Goal: Information Seeking & Learning: Learn about a topic

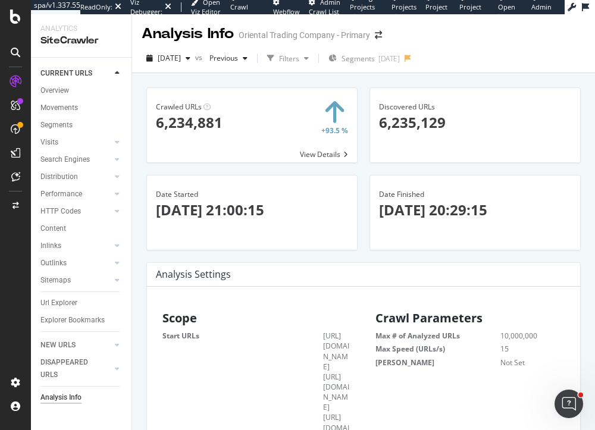
scroll to position [3682, 0]
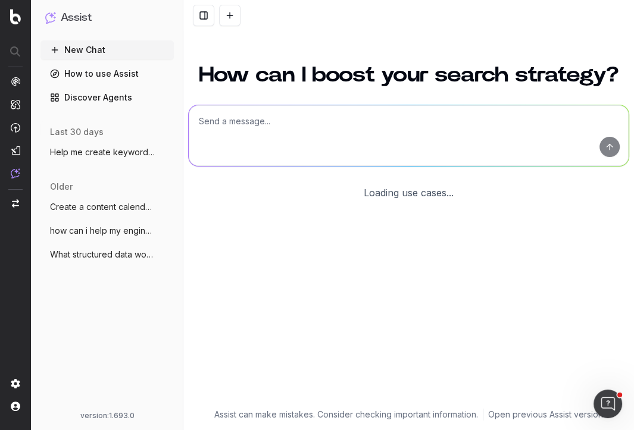
scroll to position [31, 0]
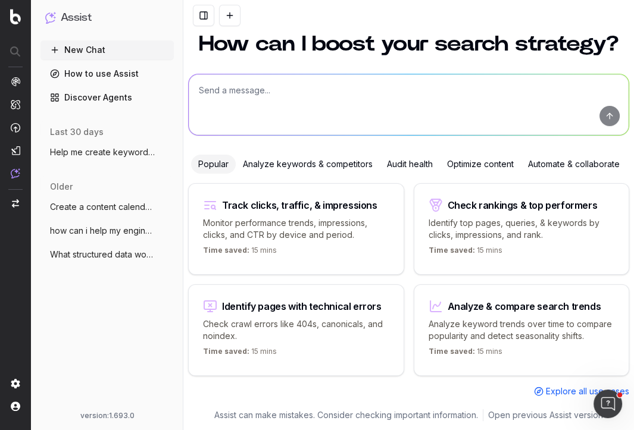
click at [233, 90] on textarea at bounding box center [409, 104] width 440 height 61
type textarea "give me a list of keywords for refrigerator filters"
click at [408, 93] on textarea "give me a list of keywords for refrigerator filters" at bounding box center [409, 104] width 440 height 61
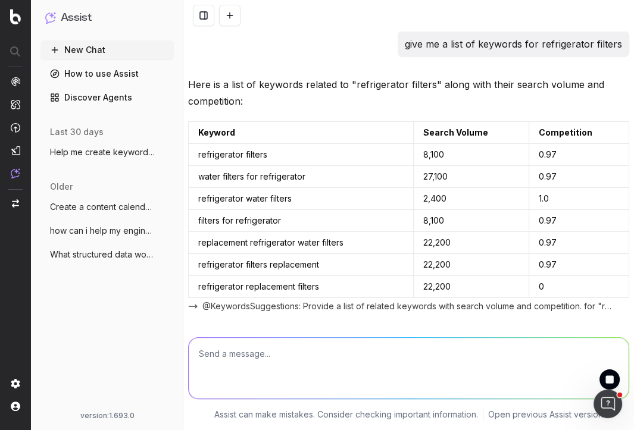
scroll to position [21, 0]
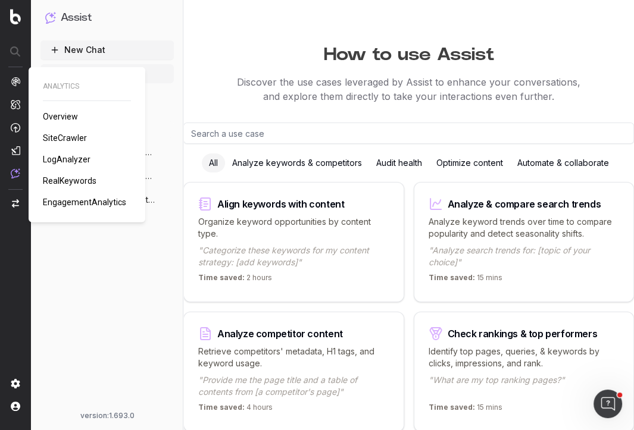
click at [64, 181] on span "RealKeywords" at bounding box center [70, 181] width 54 height 10
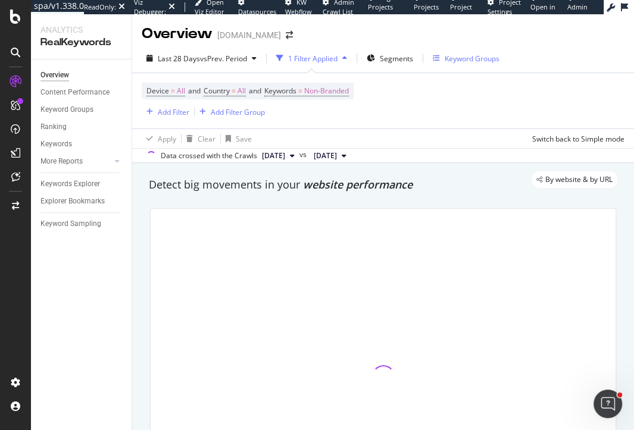
click at [462, 54] on div "Keyword Groups" at bounding box center [472, 59] width 55 height 10
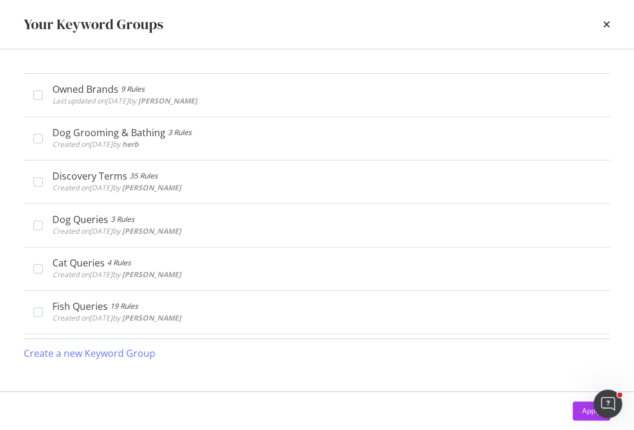
click at [208, 389] on div "Owned Brands 9 Rules Last updated on 2024 Feb 20th by connor Edit Delete Dog Gr…" at bounding box center [317, 220] width 634 height 342
click at [606, 24] on icon "times" at bounding box center [606, 25] width 7 height 10
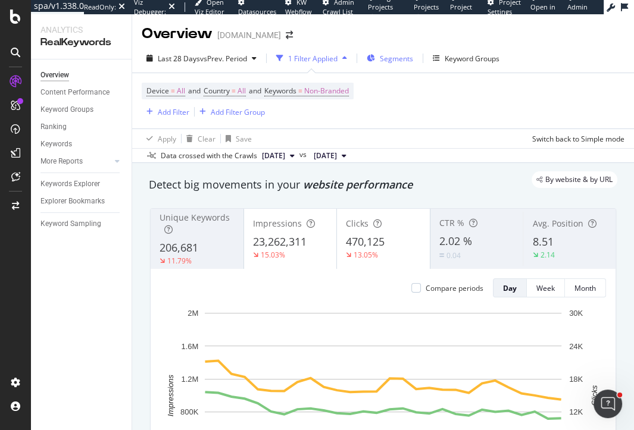
click at [403, 61] on span "Segments" at bounding box center [396, 59] width 33 height 10
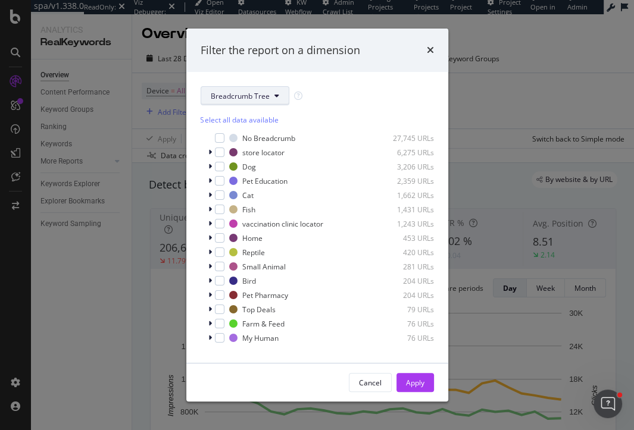
click at [244, 96] on span "Breadcrumb Tree" at bounding box center [240, 96] width 59 height 10
click at [421, 85] on div "Breadcrumb Tree Select all data available No Breadcrumb 27,745 URLs store locat…" at bounding box center [317, 217] width 262 height 291
click at [258, 100] on span "Breadcrumb Tree" at bounding box center [240, 96] width 59 height 10
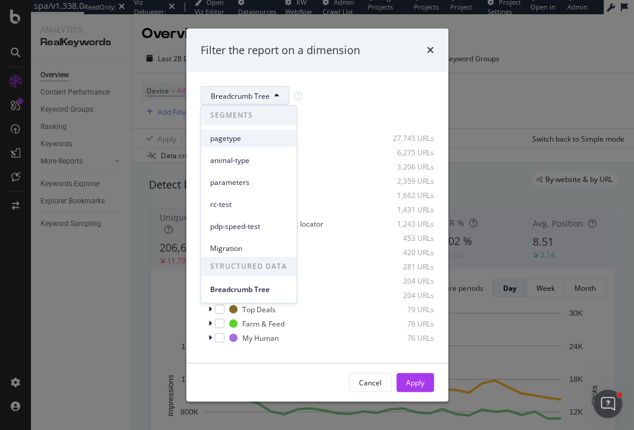
click at [236, 138] on span "pagetype" at bounding box center [248, 138] width 77 height 11
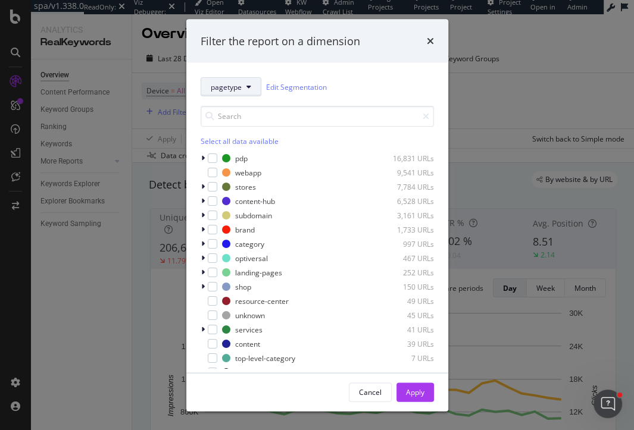
click at [237, 92] on span "pagetype" at bounding box center [226, 87] width 31 height 10
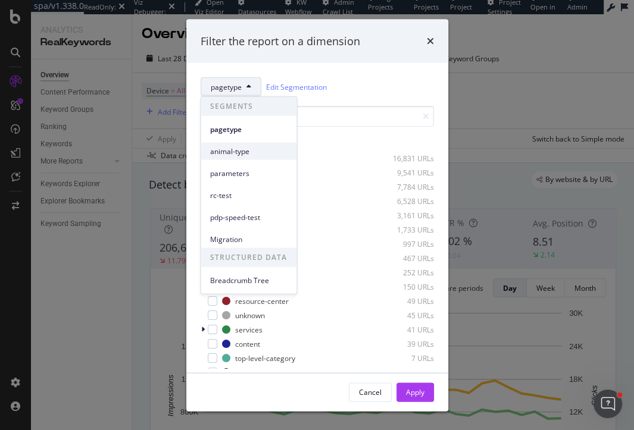
click at [235, 148] on span "animal-type" at bounding box center [248, 151] width 77 height 11
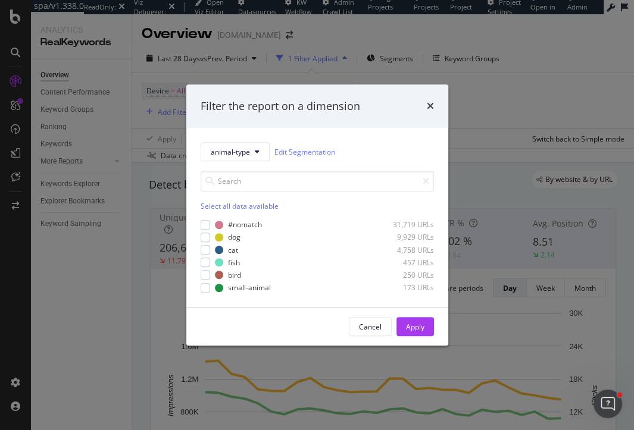
click at [427, 112] on div "times" at bounding box center [430, 106] width 7 height 15
